Goal: Task Accomplishment & Management: Manage account settings

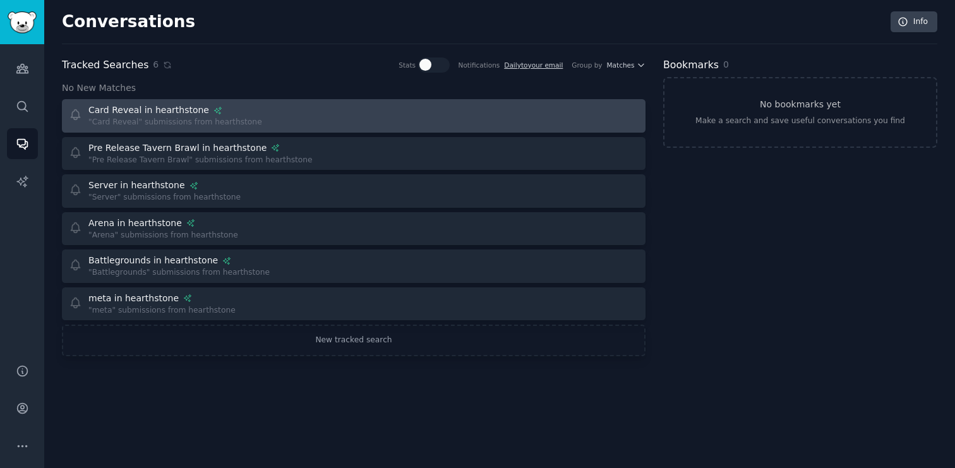
click at [265, 114] on div "Card Reveal in hearthstone "Card Reveal" submissions from hearthstone" at bounding box center [207, 116] width 277 height 25
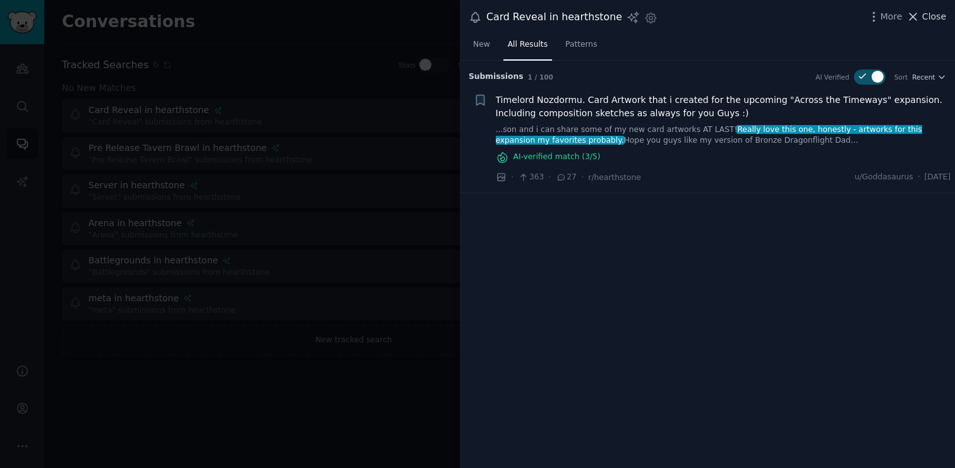
click at [933, 21] on span "Close" at bounding box center [934, 16] width 24 height 13
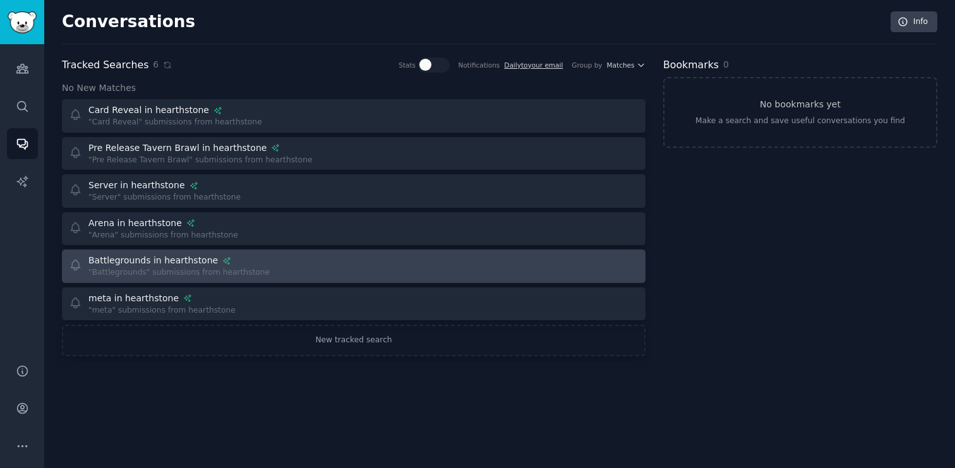
click at [487, 265] on div at bounding box center [501, 266] width 277 height 25
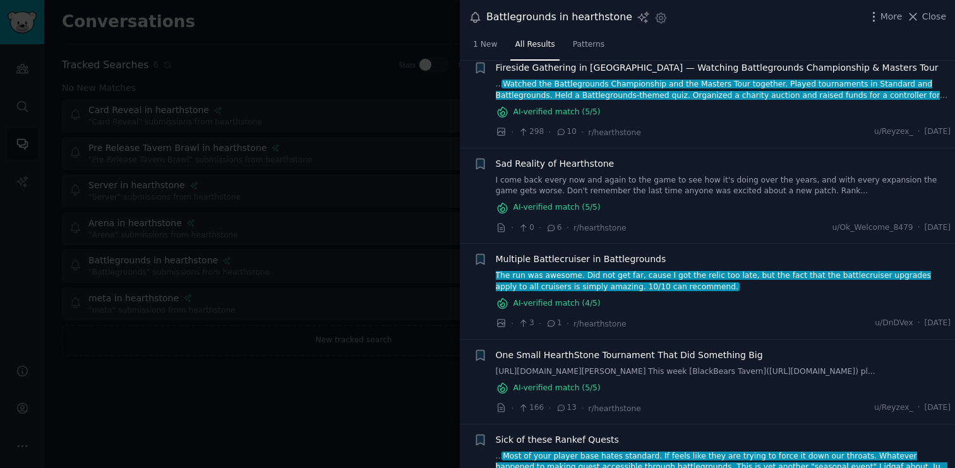
scroll to position [73, 0]
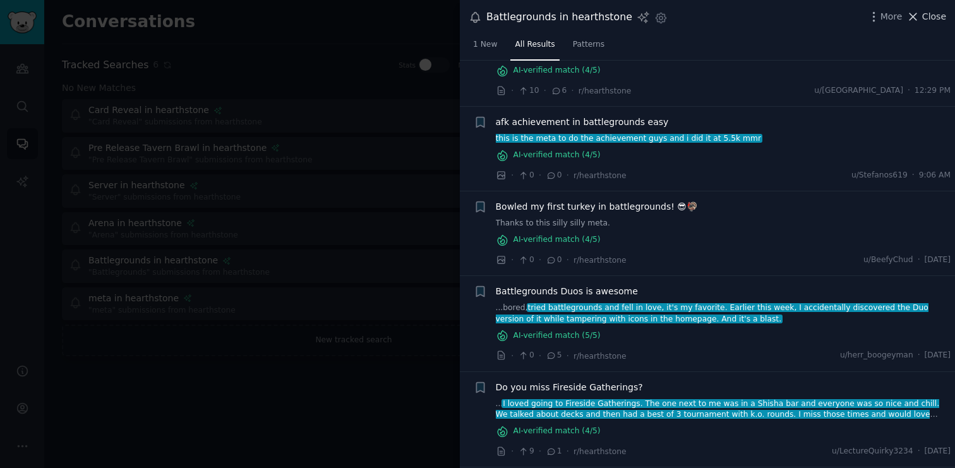
click at [925, 15] on span "Close" at bounding box center [934, 16] width 24 height 13
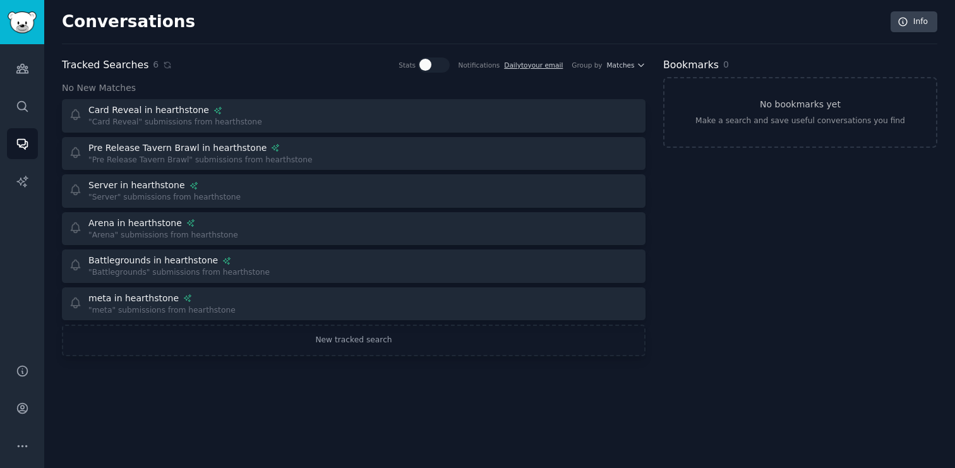
click at [116, 24] on h2 "Conversations" at bounding box center [128, 22] width 133 height 20
click at [20, 60] on link "Audiences" at bounding box center [22, 68] width 31 height 31
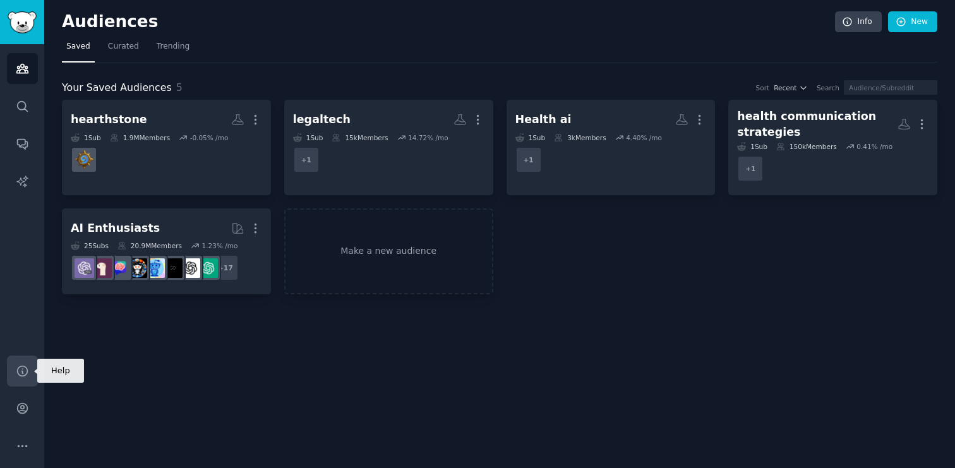
click at [21, 377] on link "Help" at bounding box center [22, 371] width 31 height 31
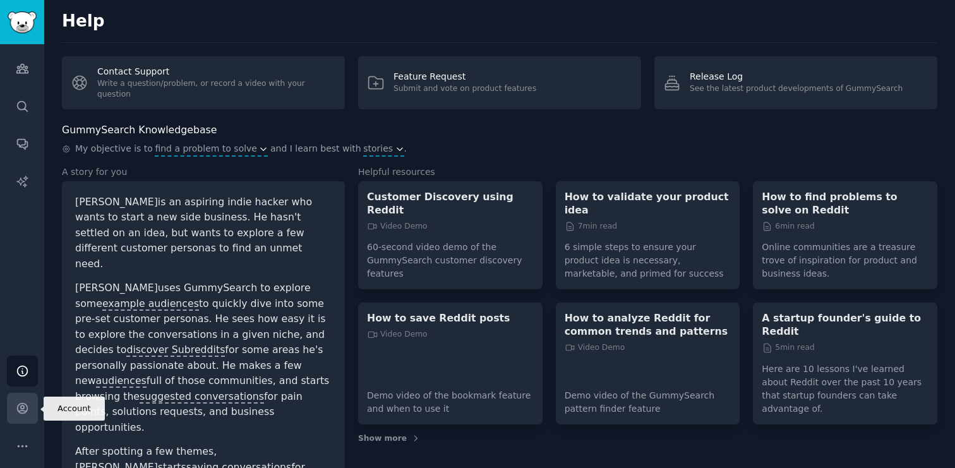
click at [25, 406] on icon "Sidebar" at bounding box center [22, 408] width 13 height 13
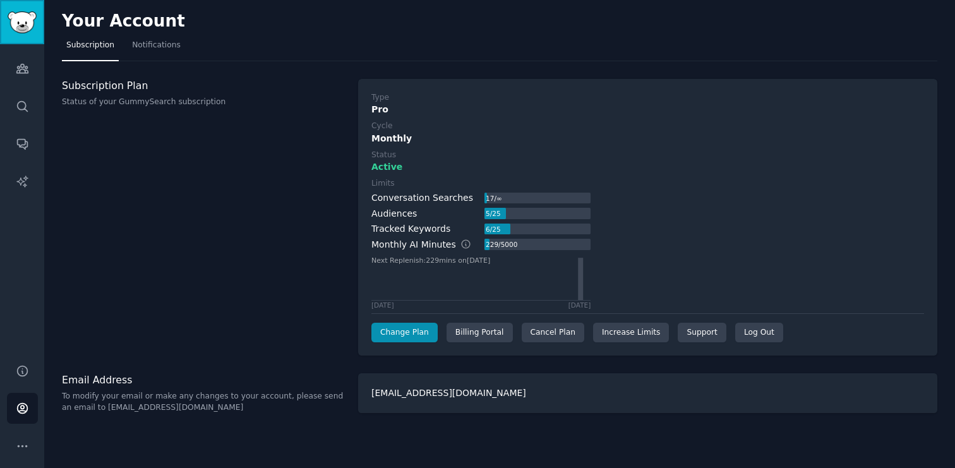
click at [25, 28] on img "Sidebar" at bounding box center [22, 22] width 29 height 22
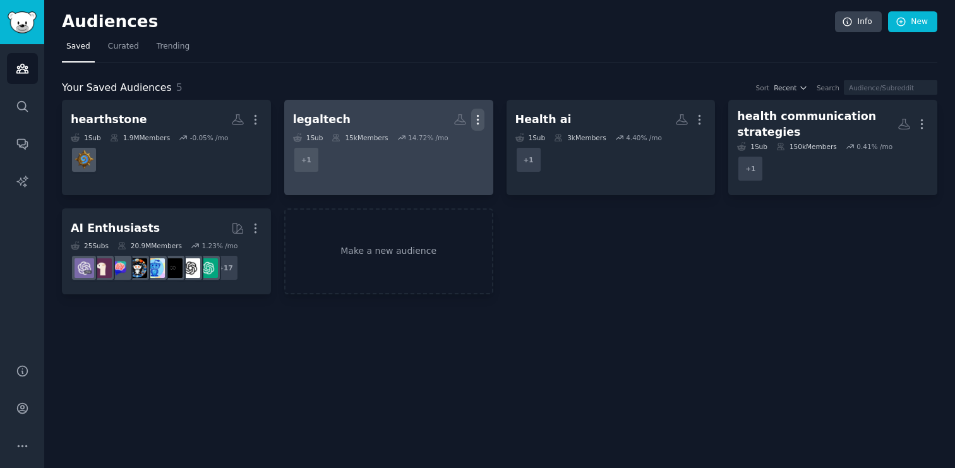
click at [481, 123] on icon "button" at bounding box center [477, 119] width 13 height 13
click at [455, 146] on p "Delete" at bounding box center [443, 146] width 29 height 13
